Goal: Go to known website: Access a specific website the user already knows

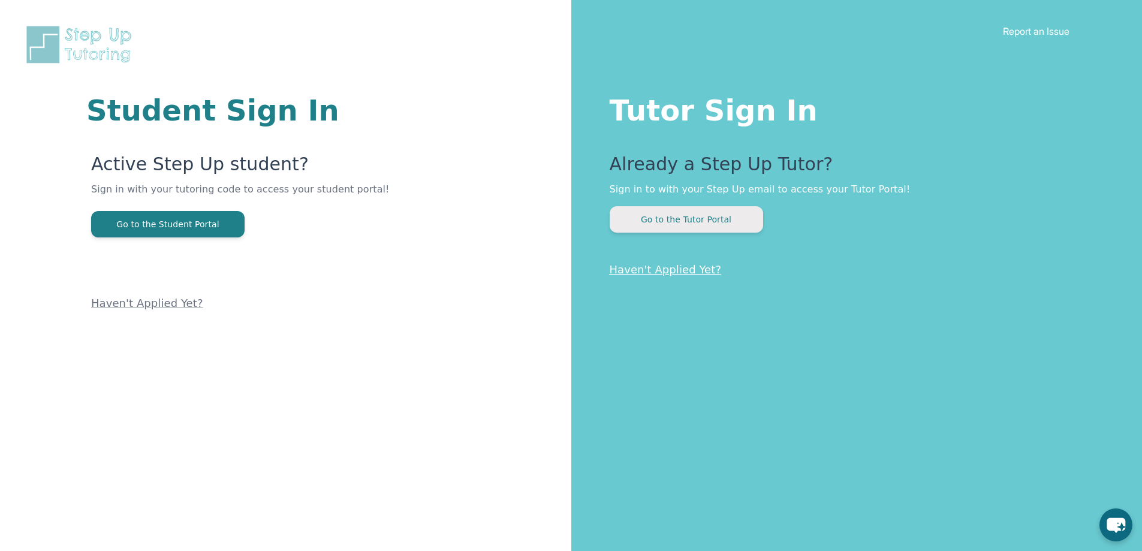
click at [727, 215] on button "Go to the Tutor Portal" at bounding box center [686, 219] width 153 height 26
click at [720, 219] on button "Go to the Tutor Portal" at bounding box center [686, 219] width 153 height 26
